Goal: Information Seeking & Learning: Learn about a topic

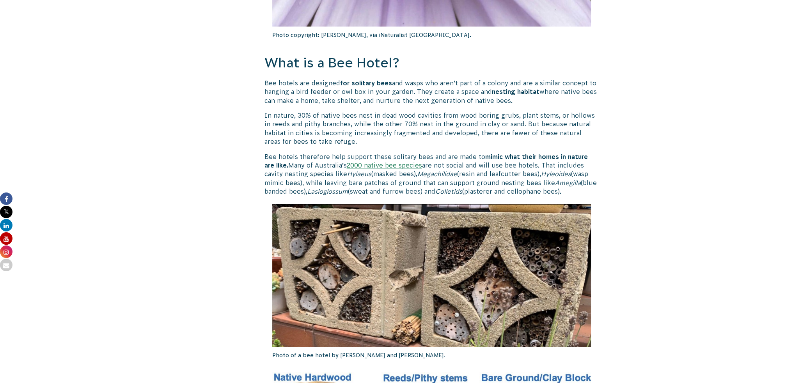
scroll to position [1020, 0]
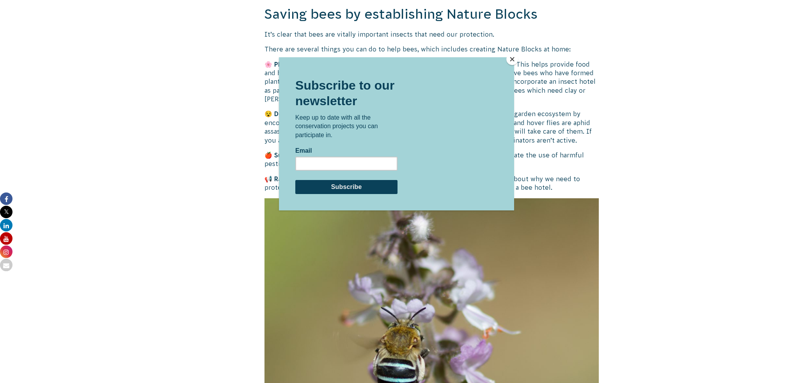
drag, startPoint x: 222, startPoint y: 98, endPoint x: 214, endPoint y: 158, distance: 60.2
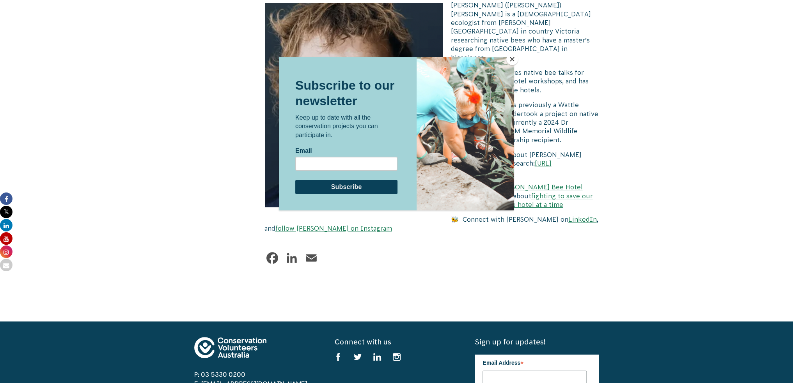
drag, startPoint x: 209, startPoint y: 131, endPoint x: 242, endPoint y: 319, distance: 191.2
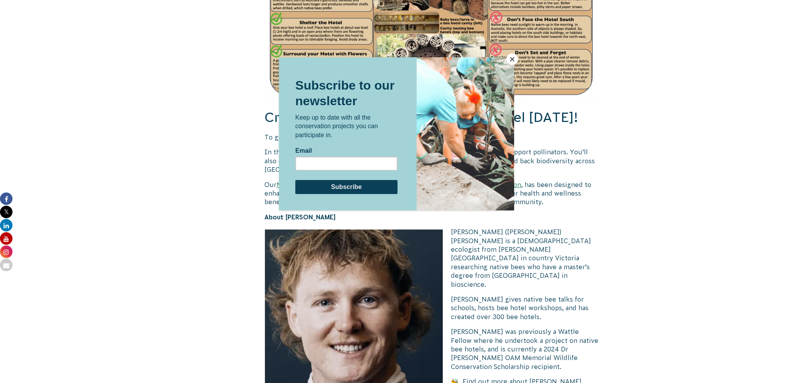
scroll to position [4007, 0]
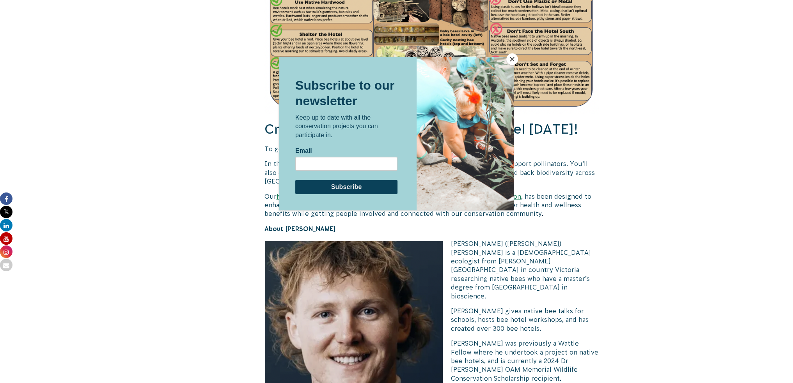
click at [515, 56] on button "Close" at bounding box center [512, 59] width 12 height 12
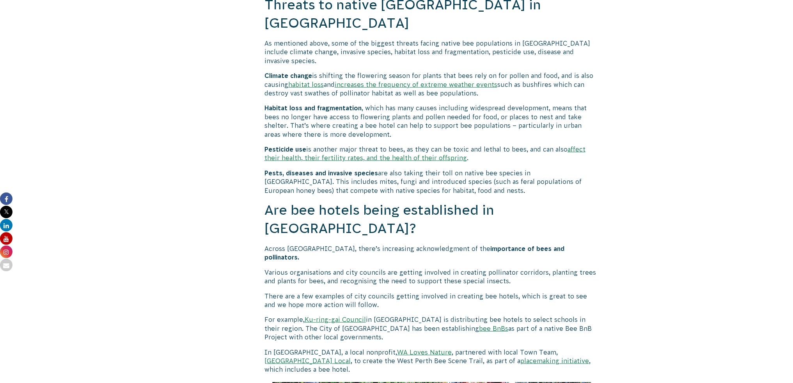
scroll to position [2447, 0]
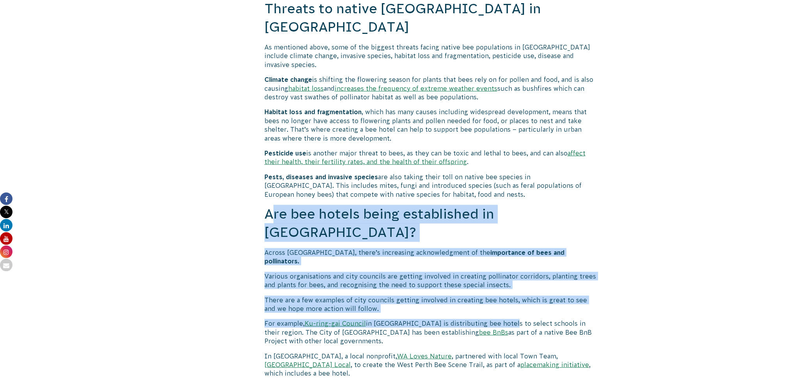
drag, startPoint x: 272, startPoint y: 166, endPoint x: 514, endPoint y: 244, distance: 254.5
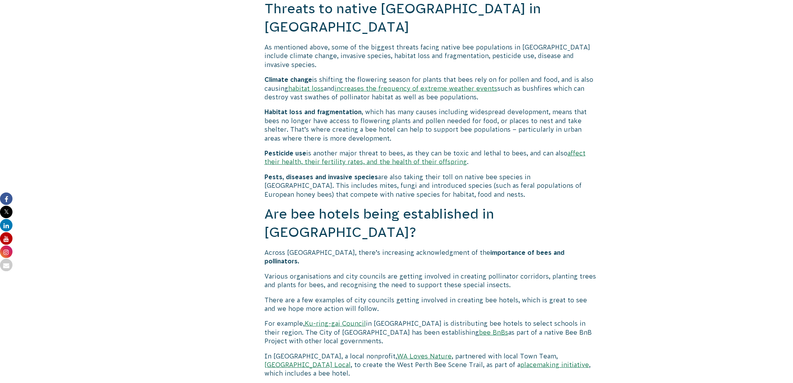
click at [544, 319] on p "For example, Ku-ring-gai Council in [GEOGRAPHIC_DATA] is distributing bee hotel…" at bounding box center [431, 332] width 335 height 26
drag, startPoint x: 432, startPoint y: 255, endPoint x: 540, endPoint y: 263, distance: 107.9
click at [535, 319] on p "For example, Ku-ring-gai Council in [GEOGRAPHIC_DATA] is distributing bee hotel…" at bounding box center [431, 332] width 335 height 26
drag, startPoint x: 494, startPoint y: 262, endPoint x: 259, endPoint y: 242, distance: 236.3
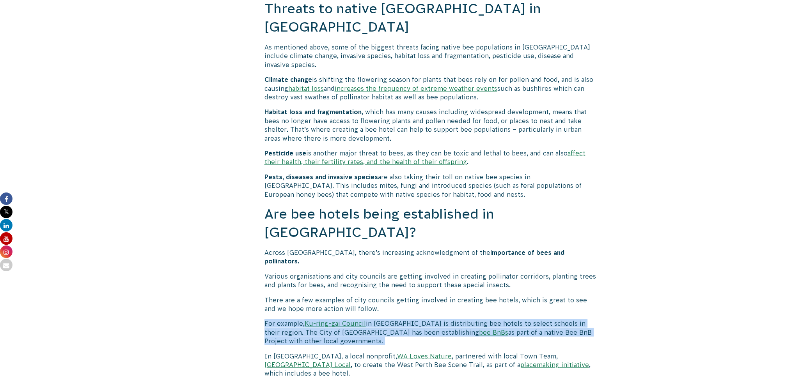
drag, startPoint x: 283, startPoint y: 246, endPoint x: 383, endPoint y: 258, distance: 100.5
click at [382, 319] on p "For example, Ku-ring-gai Council in [GEOGRAPHIC_DATA] is distributing bee hotel…" at bounding box center [431, 332] width 335 height 26
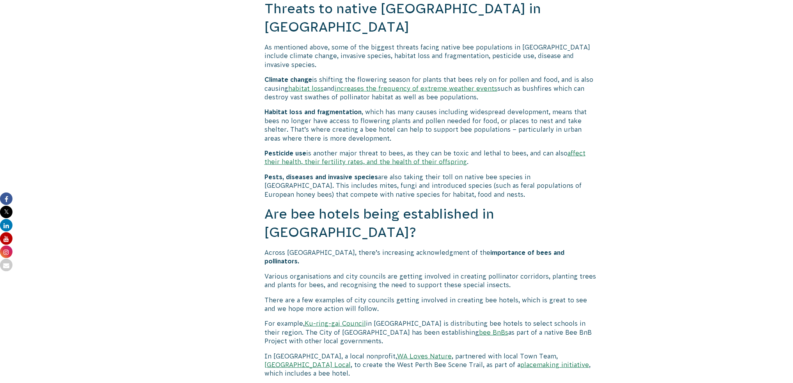
drag, startPoint x: 377, startPoint y: 259, endPoint x: 257, endPoint y: 238, distance: 122.0
drag, startPoint x: 382, startPoint y: 266, endPoint x: 245, endPoint y: 241, distance: 139.4
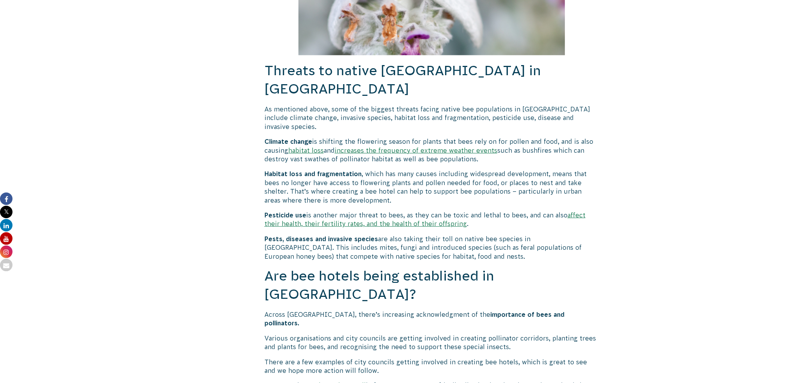
drag, startPoint x: 205, startPoint y: 192, endPoint x: 204, endPoint y: 174, distance: 17.6
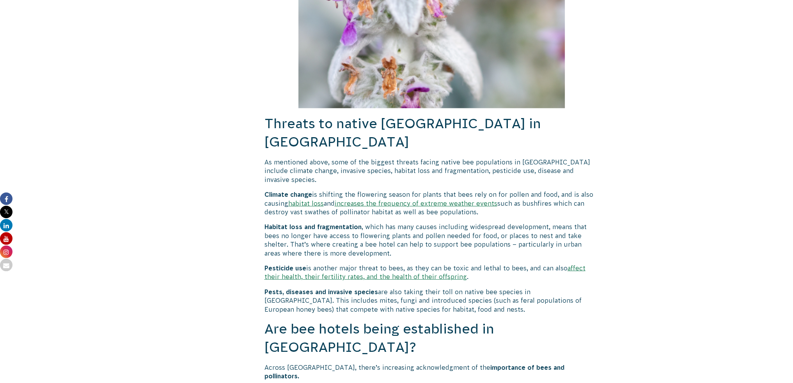
drag, startPoint x: 221, startPoint y: 193, endPoint x: 204, endPoint y: 157, distance: 40.1
